Goal: Communication & Community: Answer question/provide support

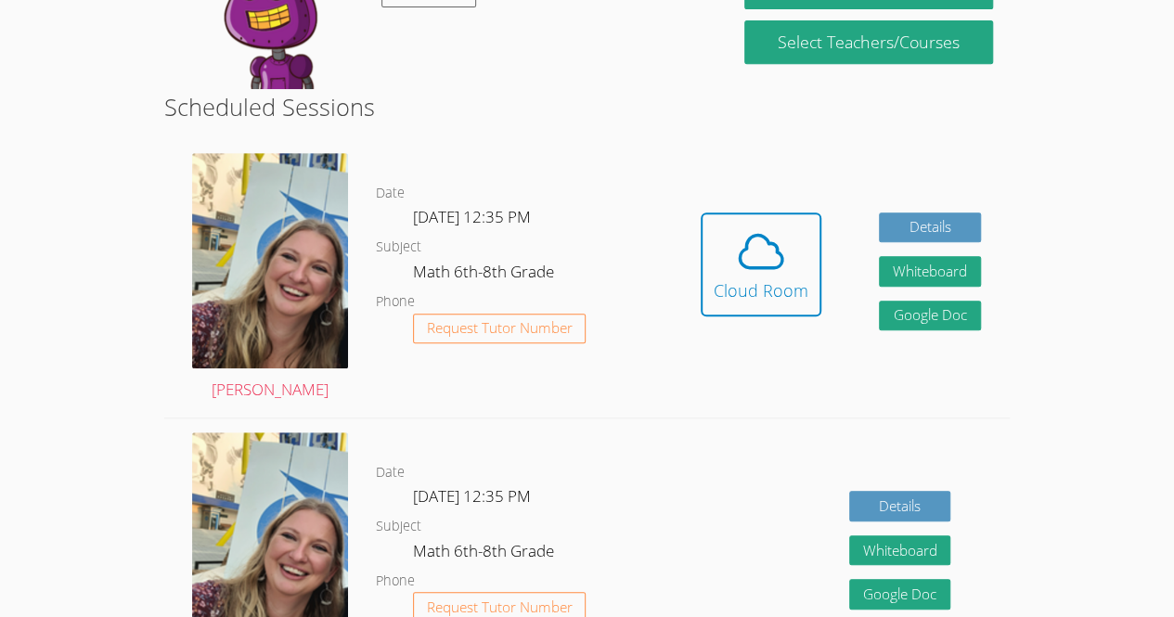
scroll to position [399, 0]
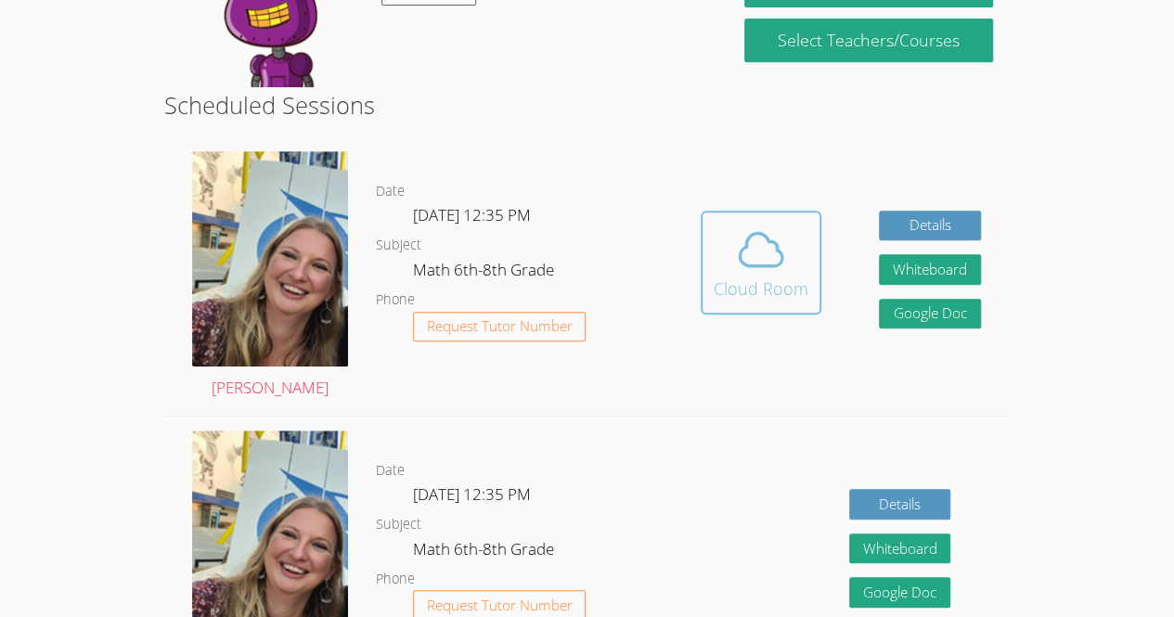
click at [813, 275] on button "Cloud Room" at bounding box center [761, 263] width 121 height 104
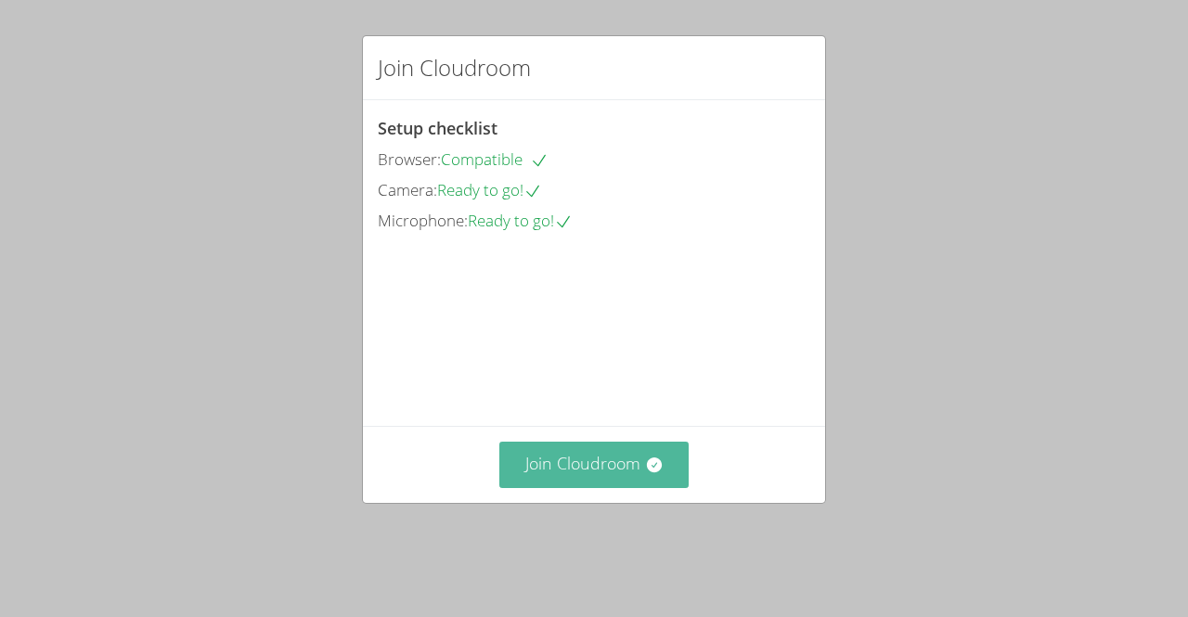
click at [585, 487] on button "Join Cloudroom" at bounding box center [594, 464] width 190 height 45
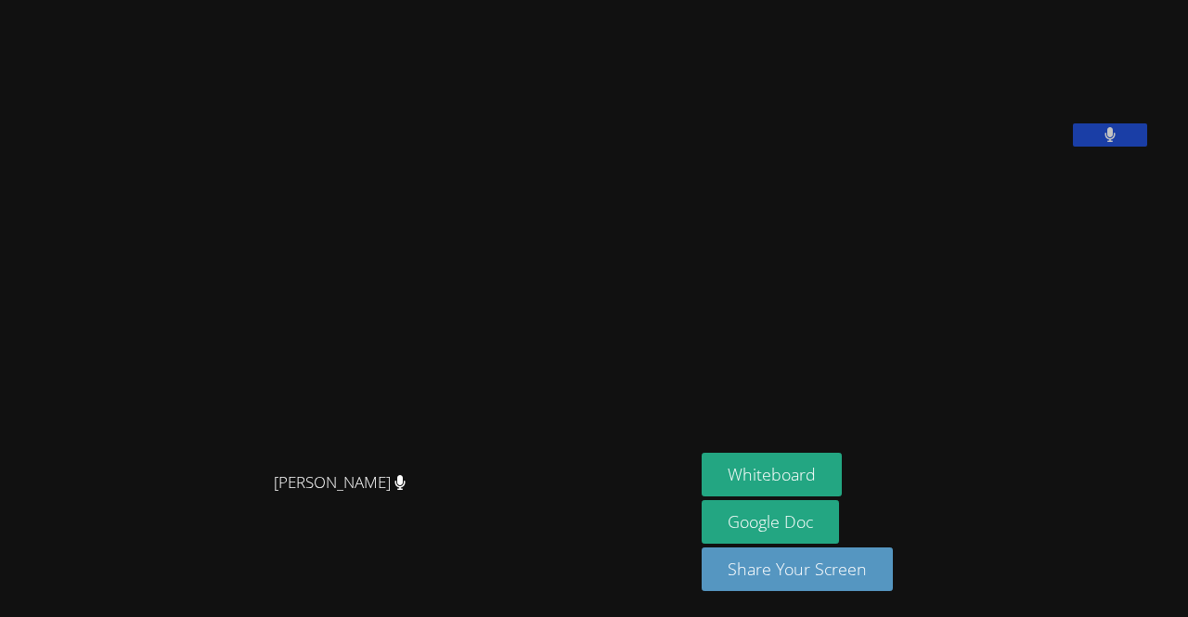
click at [1104, 147] on button at bounding box center [1110, 134] width 74 height 23
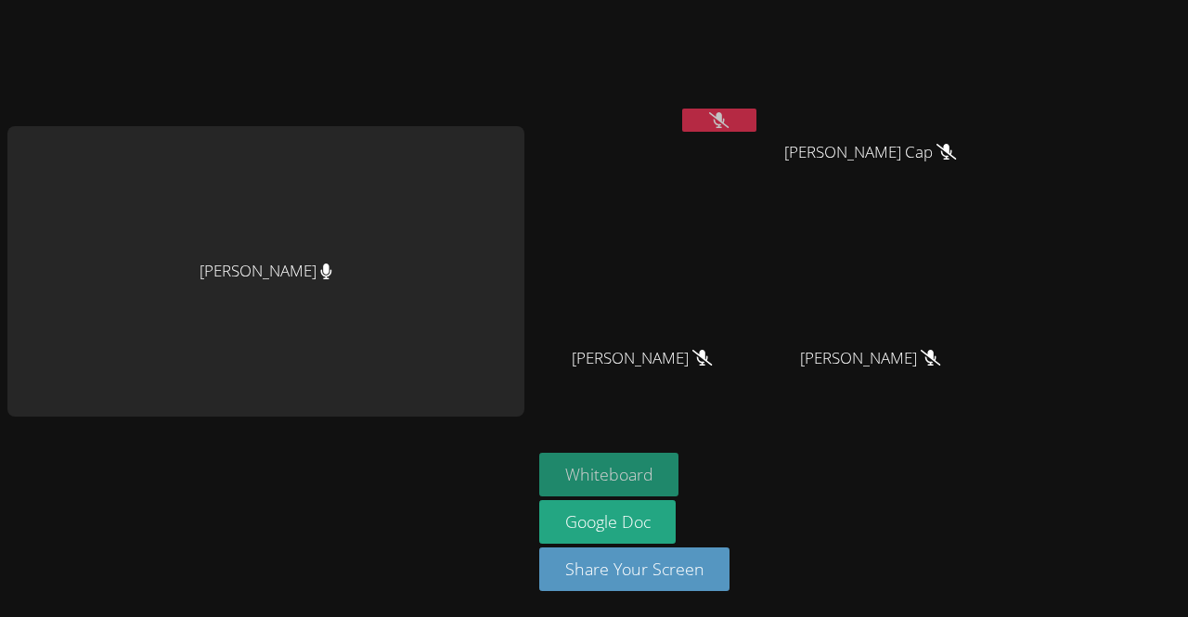
click at [830, 467] on div "Whiteboard Google Doc Share Your Screen" at bounding box center [763, 529] width 449 height 153
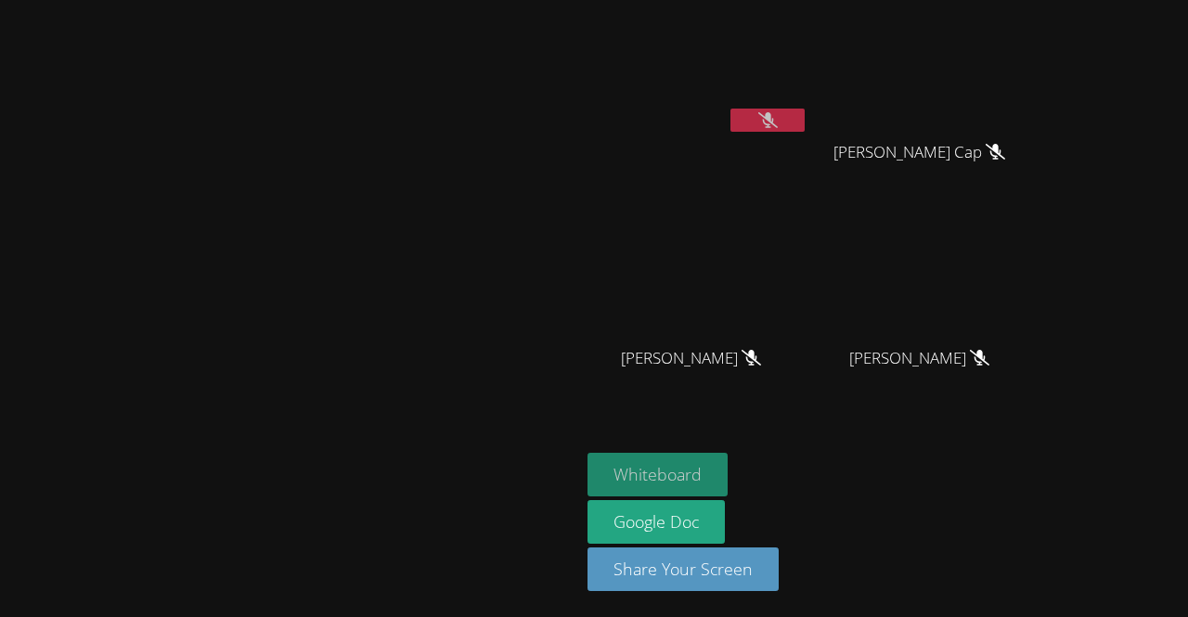
click at [728, 475] on button "Whiteboard" at bounding box center [657, 475] width 140 height 44
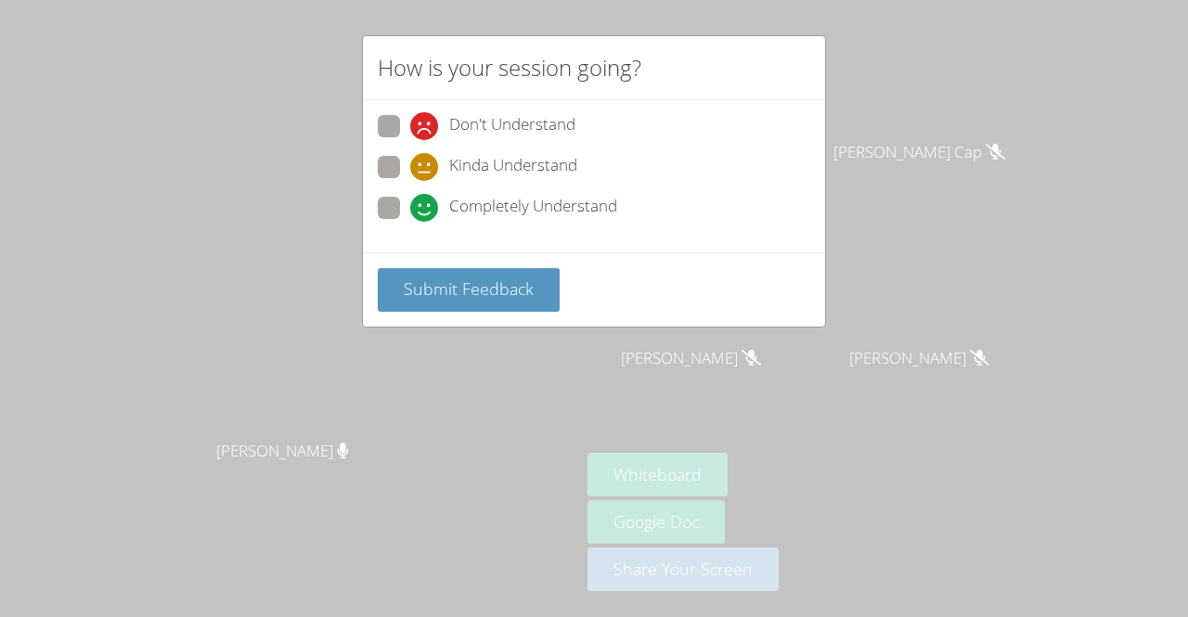
click at [410, 222] on span at bounding box center [410, 222] width 0 height 0
click at [410, 208] on input "Completely Understand" at bounding box center [418, 205] width 16 height 16
radio input "true"
click at [486, 257] on div "Submit Feedback" at bounding box center [594, 289] width 462 height 74
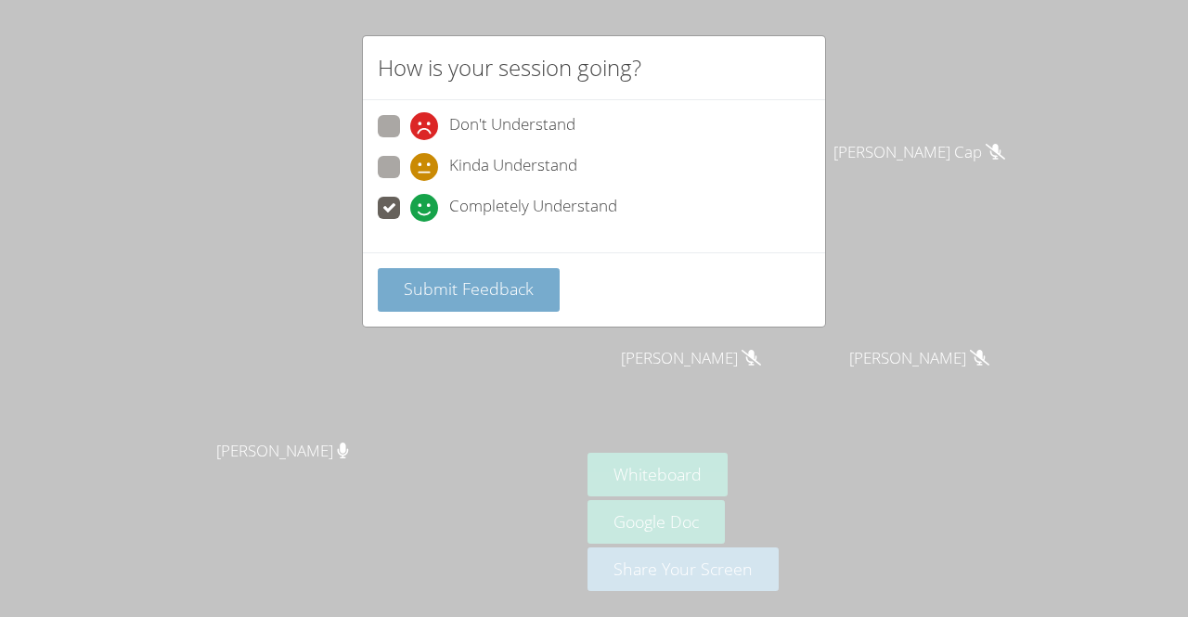
click at [451, 281] on span "Submit Feedback" at bounding box center [469, 288] width 130 height 22
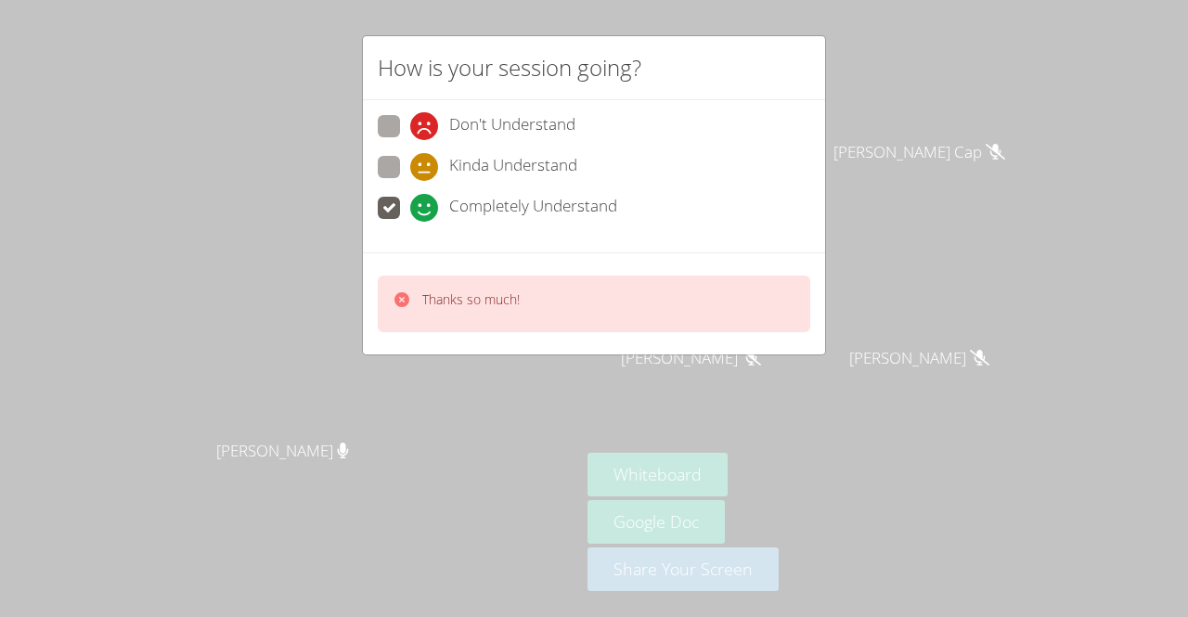
click at [440, 292] on p "Thanks so much!" at bounding box center [470, 299] width 97 height 19
